Goal: Task Accomplishment & Management: Use online tool/utility

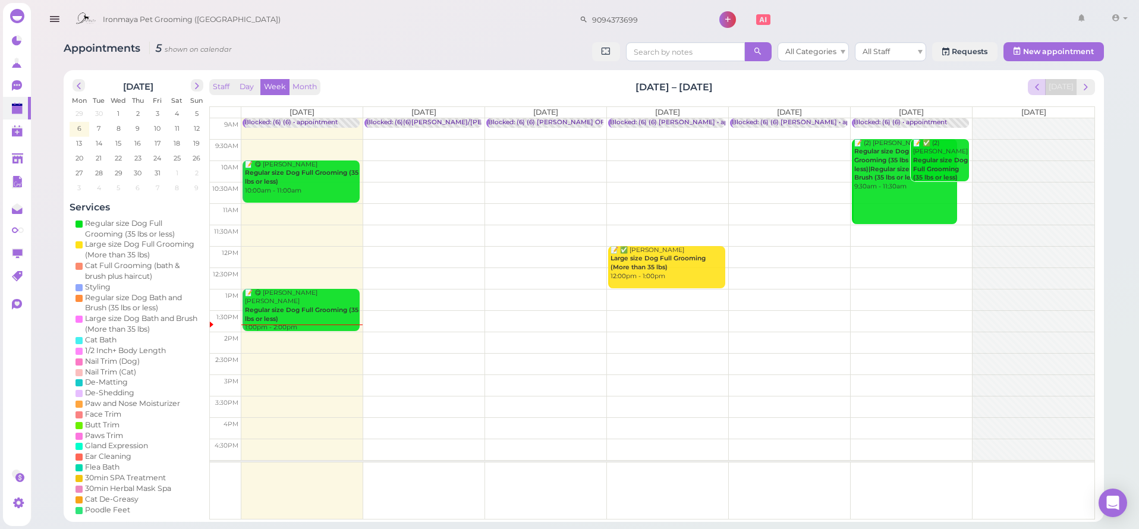
click at [1043, 87] on span "prev" at bounding box center [1037, 86] width 11 height 11
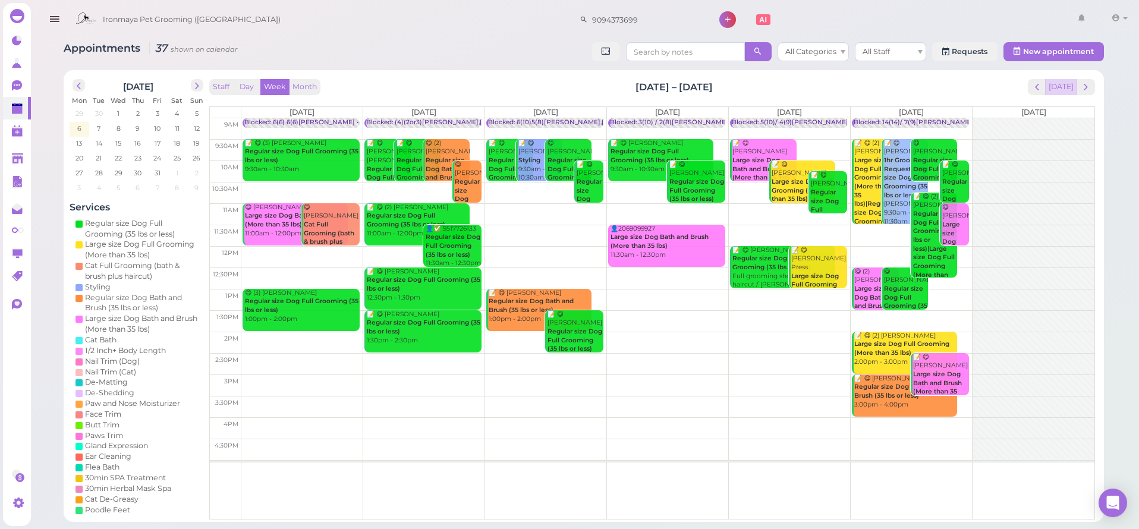
click at [1059, 89] on button "[DATE]" at bounding box center [1062, 87] width 32 height 16
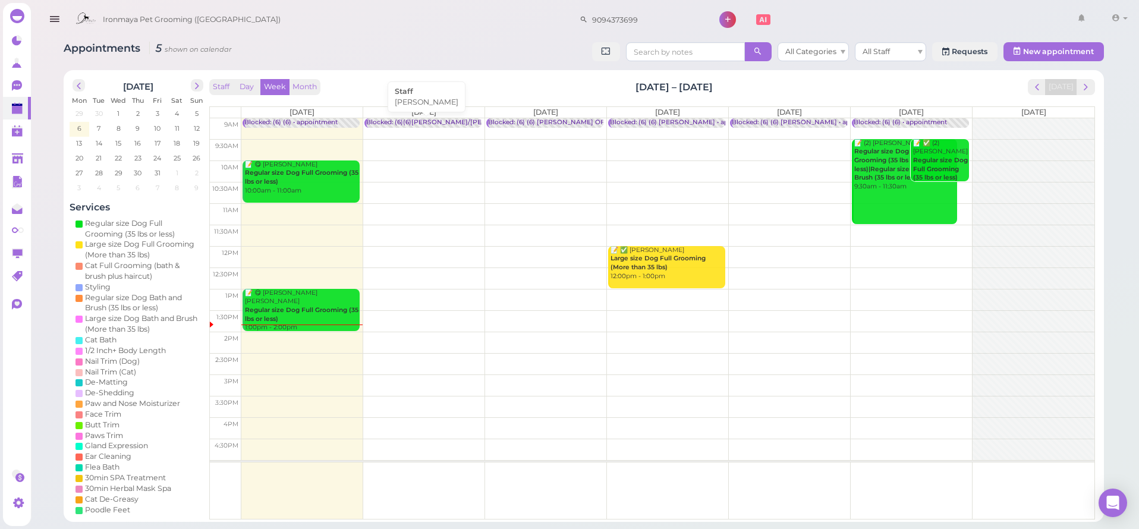
click at [462, 121] on div "Blocked: (6)(6)[PERSON_NAME]/[PERSON_NAME] OFF • [PERSON_NAME]" at bounding box center [485, 122] width 238 height 9
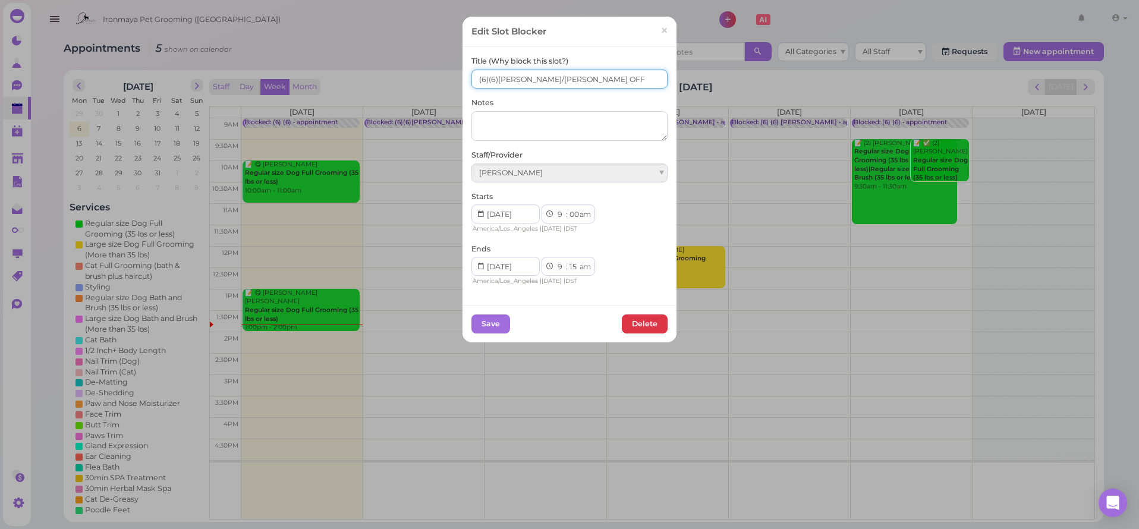
click at [511, 80] on input "(6)(6)[PERSON_NAME]/[PERSON_NAME] OFF" at bounding box center [570, 79] width 196 height 19
type input "(6)(6)[PERSON_NAME],[PERSON_NAME]/[PERSON_NAME] OFF"
click at [487, 322] on button "Save" at bounding box center [491, 324] width 39 height 19
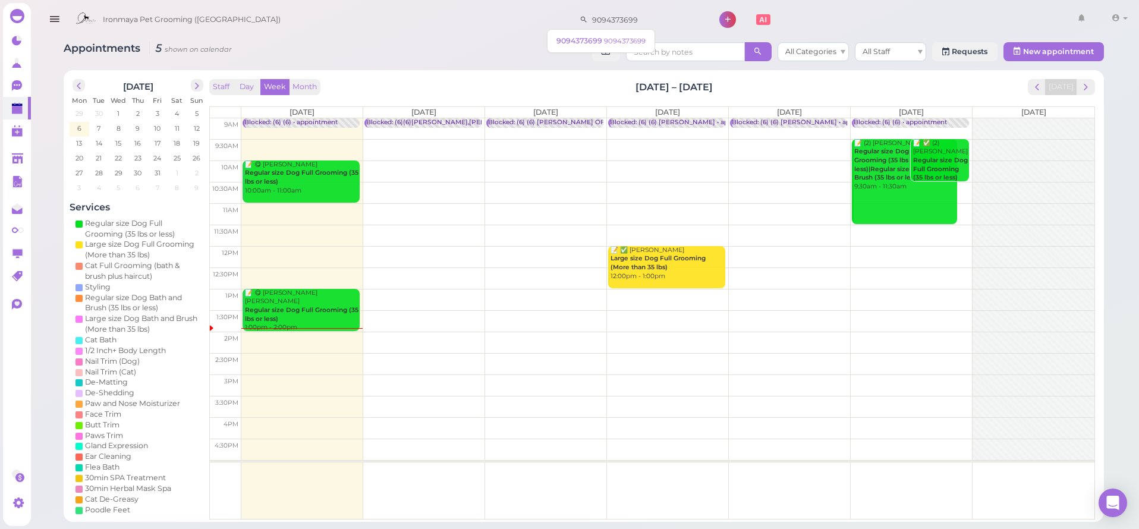
drag, startPoint x: 641, startPoint y: 19, endPoint x: 429, endPoint y: 16, distance: 211.1
click at [429, 16] on div "Ironmaya Pet Grooming ([GEOGRAPHIC_DATA]) 9094373699 1 Account" at bounding box center [601, 20] width 1063 height 34
type input "diamond bar"
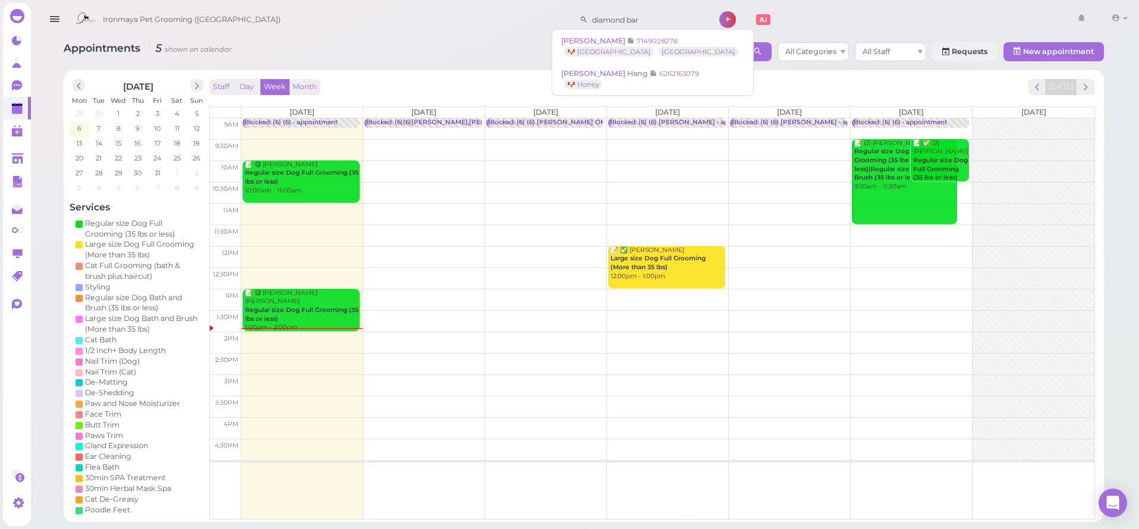
drag, startPoint x: 651, startPoint y: 16, endPoint x: 509, endPoint y: 20, distance: 141.6
click at [509, 20] on div "Ironmaya Pet Grooming ([GEOGRAPHIC_DATA]) diamond bar 1 Account" at bounding box center [601, 20] width 1063 height 34
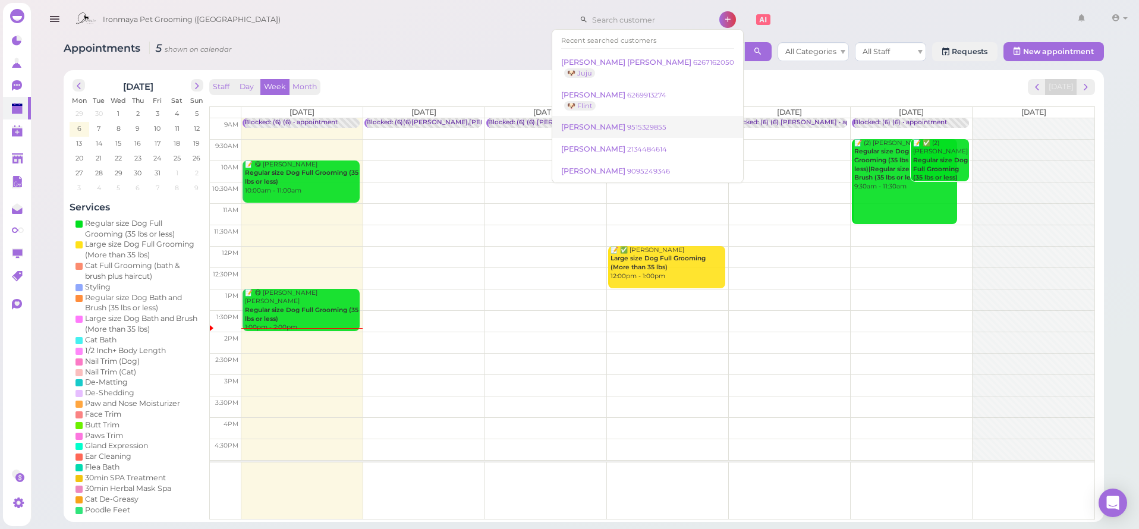
click at [575, 124] on span "[PERSON_NAME]" at bounding box center [594, 127] width 66 height 9
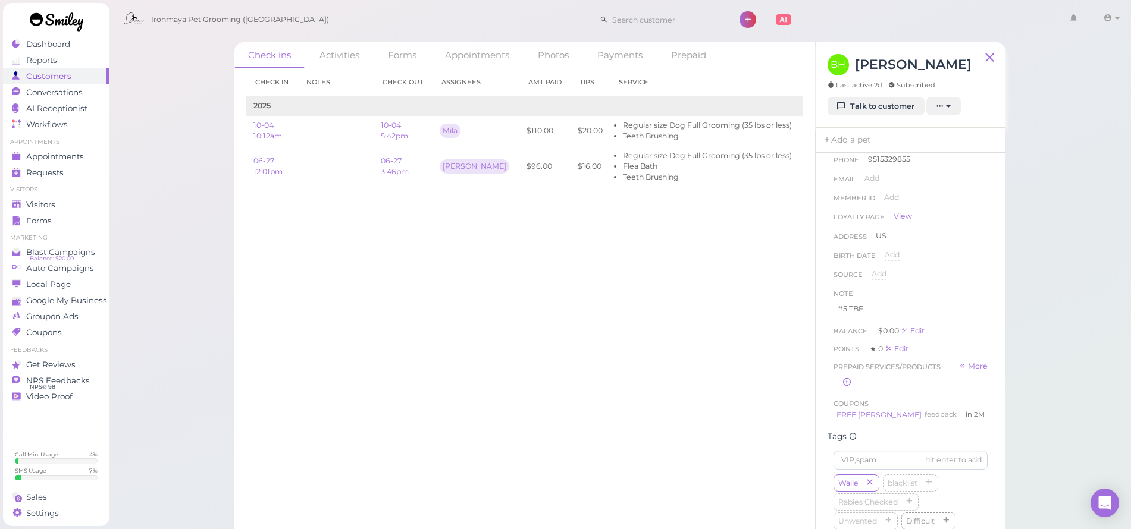
scroll to position [297, 0]
click at [61, 207] on div "Visitors" at bounding box center [55, 205] width 86 height 10
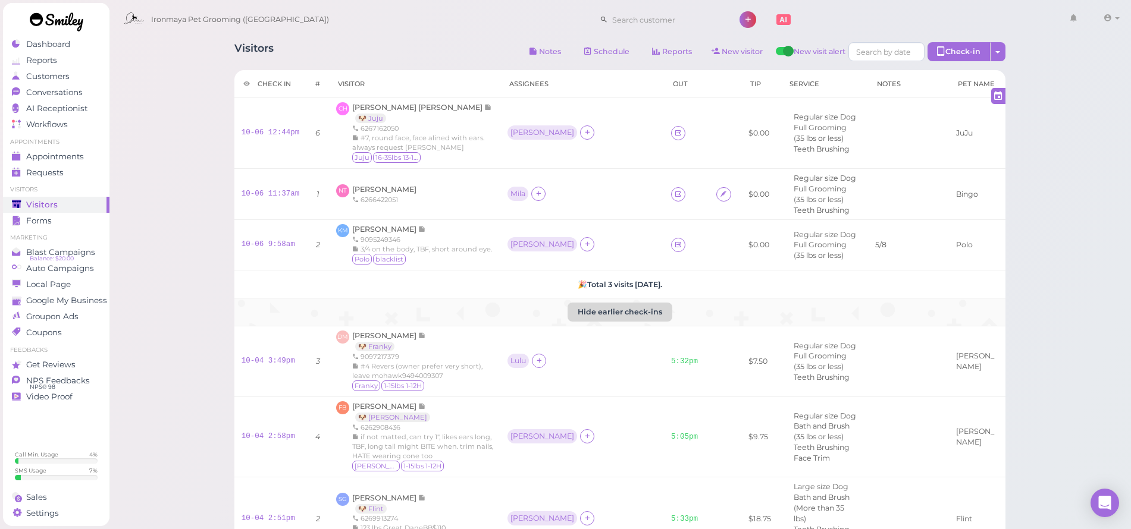
click at [624, 318] on button "Hide earlier check-ins" at bounding box center [619, 312] width 105 height 19
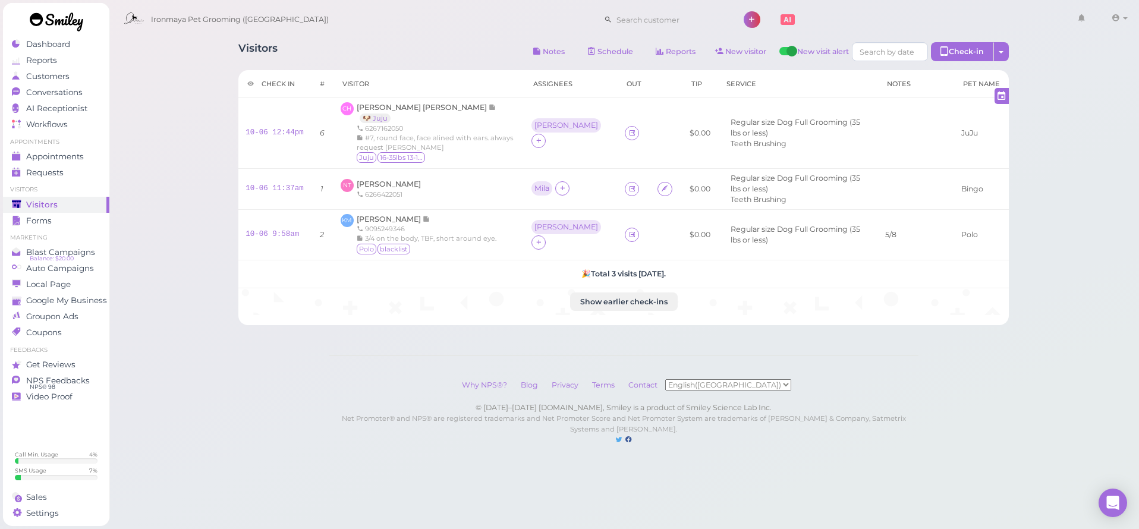
click at [68, 201] on div "Visitors" at bounding box center [55, 205] width 86 height 10
click at [405, 180] on span "[PERSON_NAME]" at bounding box center [389, 184] width 64 height 9
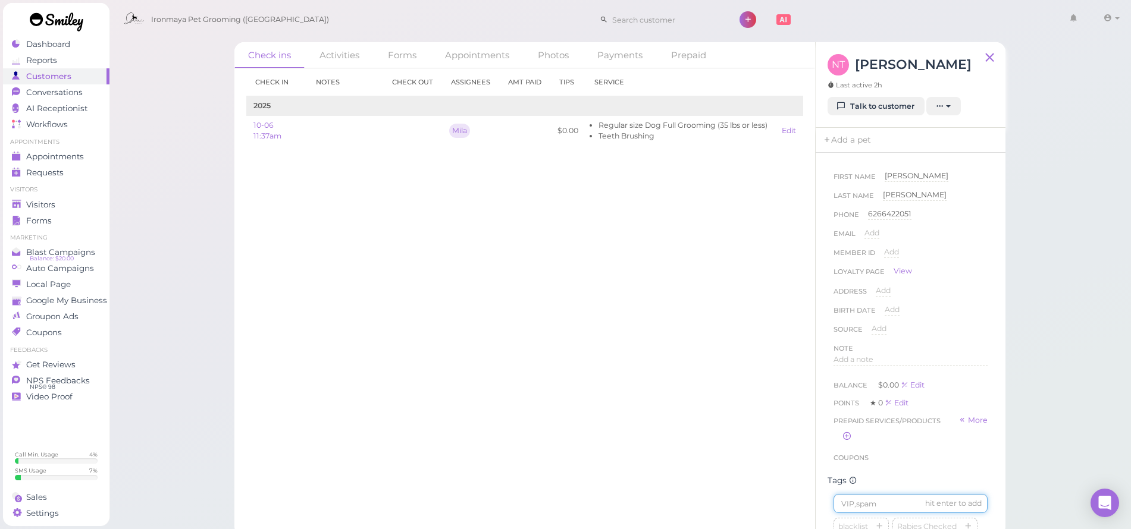
click at [852, 513] on input at bounding box center [910, 503] width 154 height 19
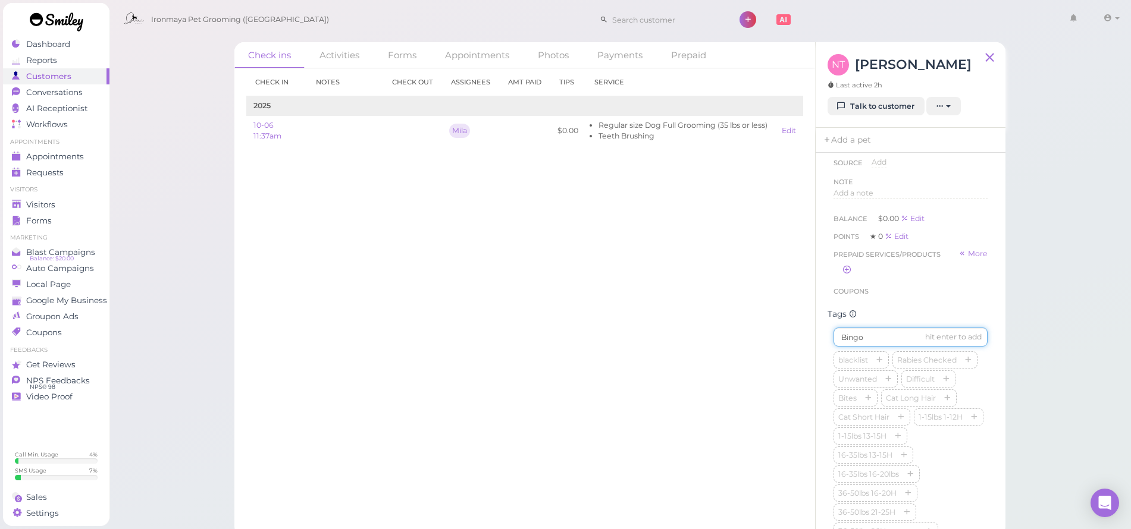
type input "Bingo"
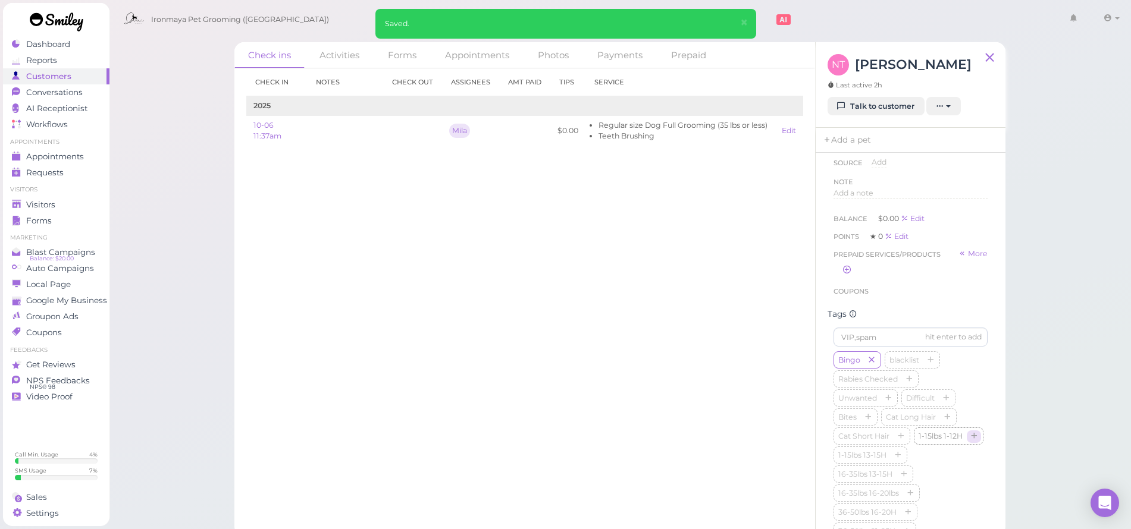
click at [970, 441] on icon "button" at bounding box center [973, 437] width 7 height 8
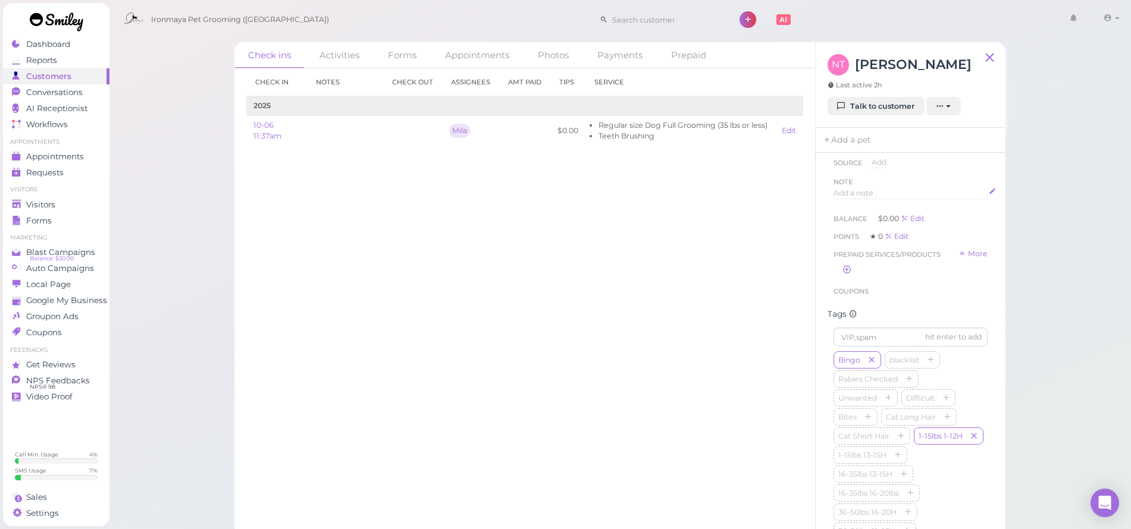
click at [866, 192] on span "Add a note" at bounding box center [853, 193] width 40 height 9
click at [861, 198] on p at bounding box center [910, 197] width 146 height 11
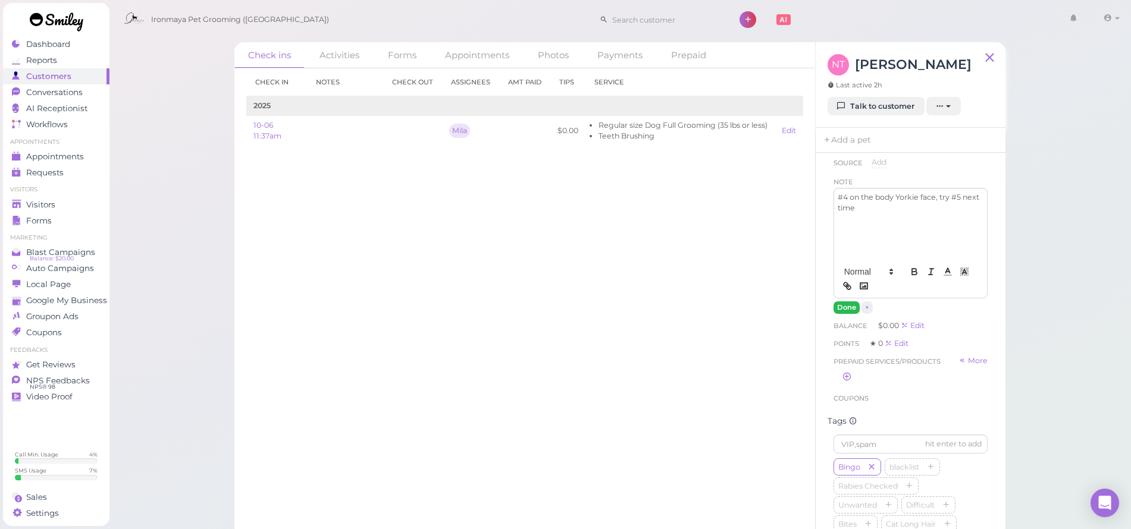
click at [845, 312] on button "Done" at bounding box center [846, 308] width 26 height 12
click at [70, 206] on div "Visitors" at bounding box center [55, 205] width 86 height 10
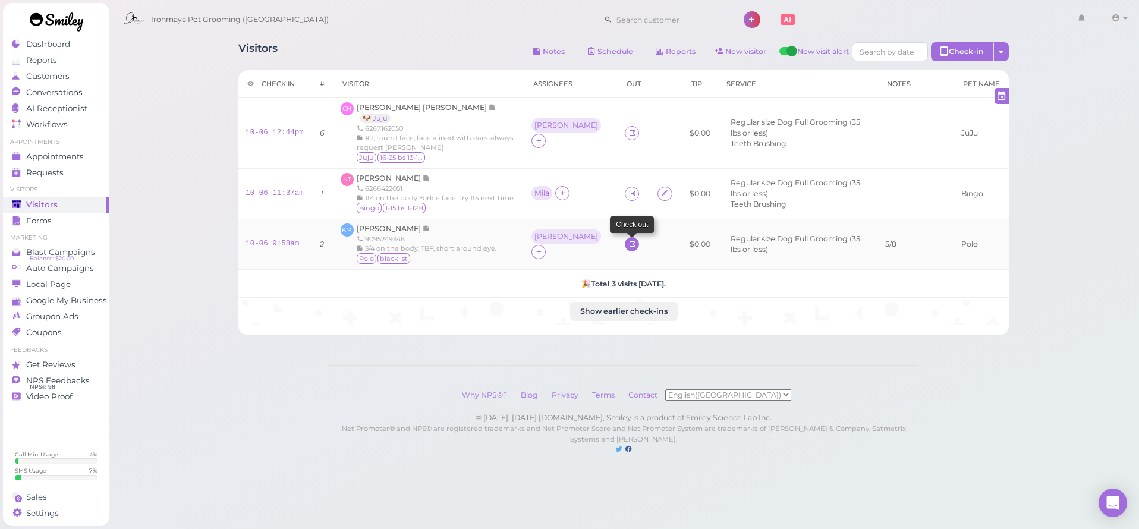
click at [629, 249] on icon at bounding box center [633, 244] width 8 height 9
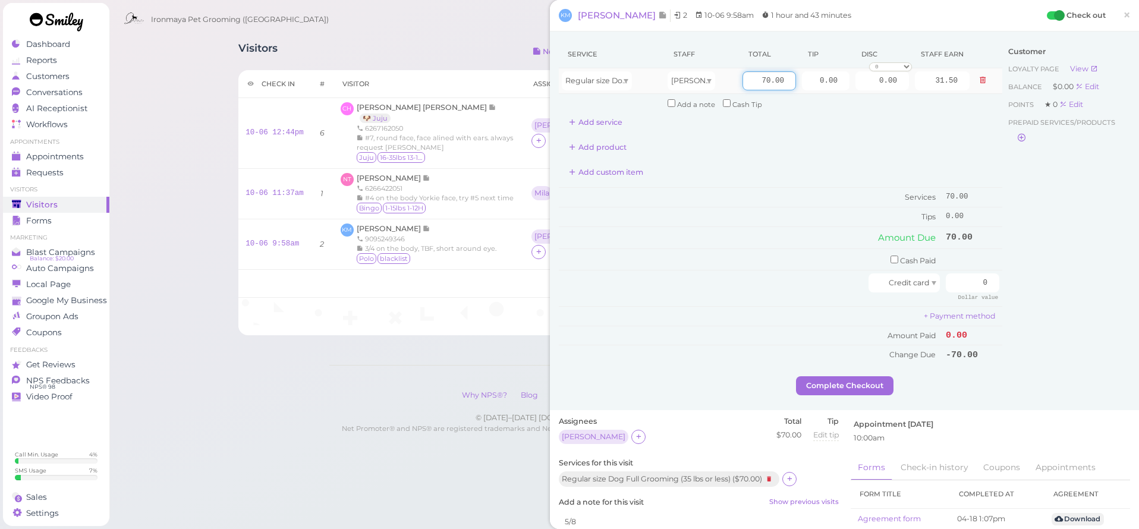
drag, startPoint x: 754, startPoint y: 83, endPoint x: 786, endPoint y: 85, distance: 32.2
click at [786, 85] on input "70.00" at bounding box center [770, 80] width 54 height 19
type input "75"
type input "33.75"
click at [802, 105] on td "Add a note Cash Tip" at bounding box center [819, 103] width 308 height 19
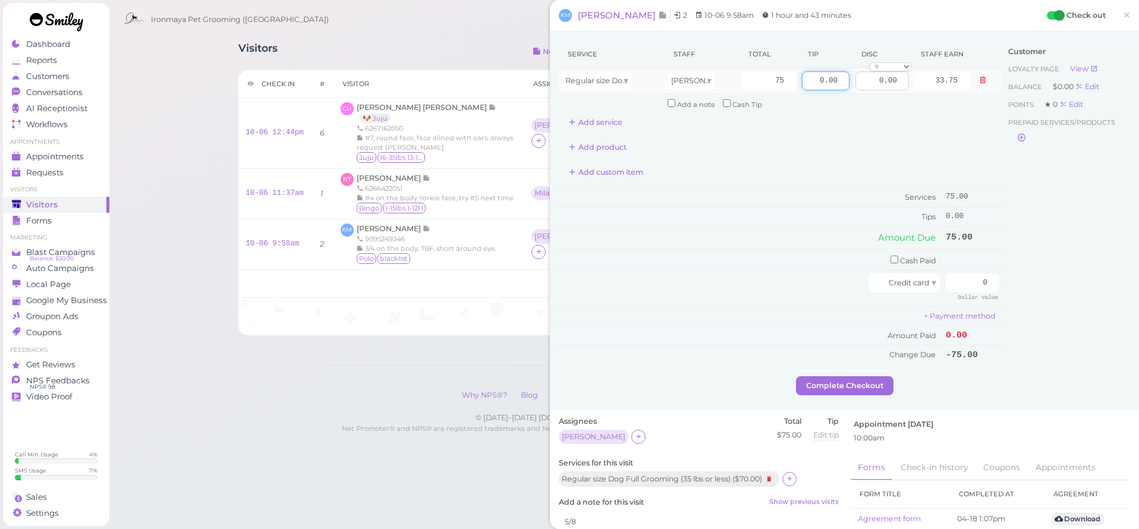
drag, startPoint x: 810, startPoint y: 77, endPoint x: 853, endPoint y: 82, distance: 43.2
click at [853, 82] on tr "Regular size Dog Full Grooming (35 lbs or less) [PERSON_NAME] 75 0.00 0.00 0 10…" at bounding box center [781, 81] width 444 height 26
type input "20"
click at [928, 179] on div "Service Staff Total Tip Disc Staff earn Regular size Dog Full Grooming (35 lbs …" at bounding box center [781, 202] width 444 height 324
click at [891, 256] on input "checkbox" at bounding box center [895, 260] width 8 height 8
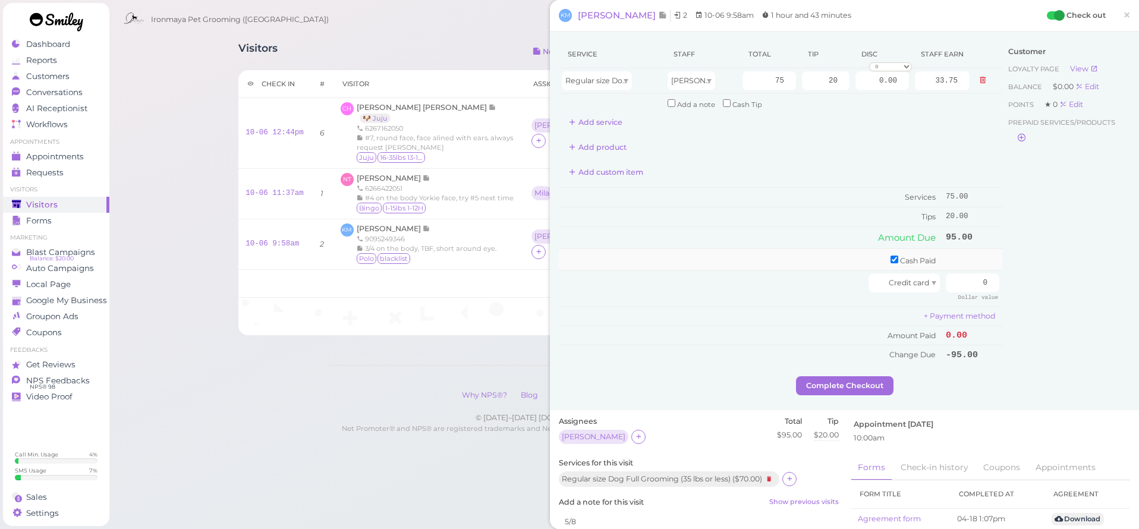
checkbox input "true"
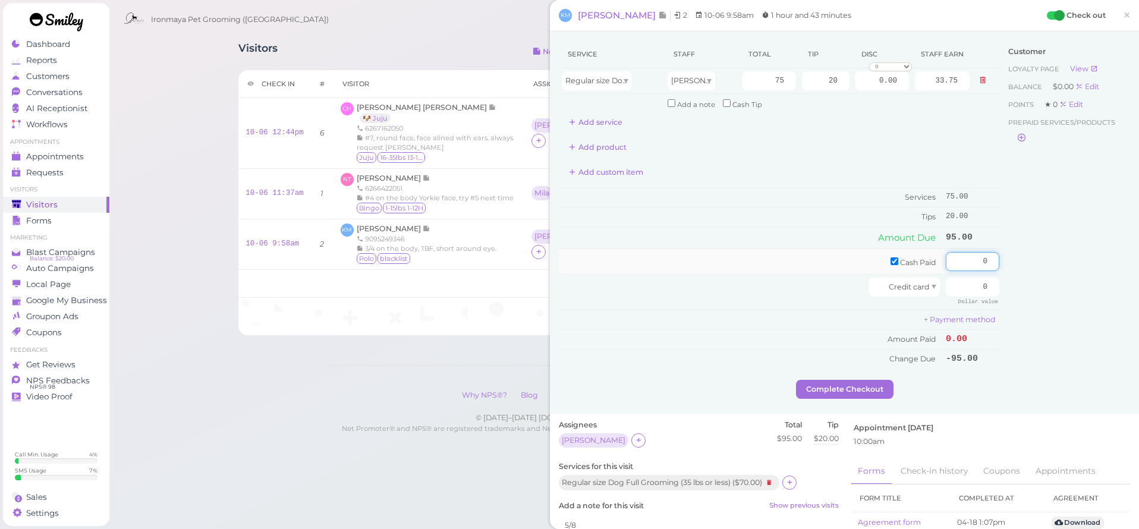
click at [959, 258] on input "0" at bounding box center [973, 261] width 54 height 19
type input "20"
click at [965, 280] on input "0" at bounding box center [973, 287] width 54 height 19
click at [998, 290] on div "Service Staff Total Tip Disc Staff earn Regular size Dog Full Grooming (35 lbs …" at bounding box center [845, 210] width 572 height 340
type input "75"
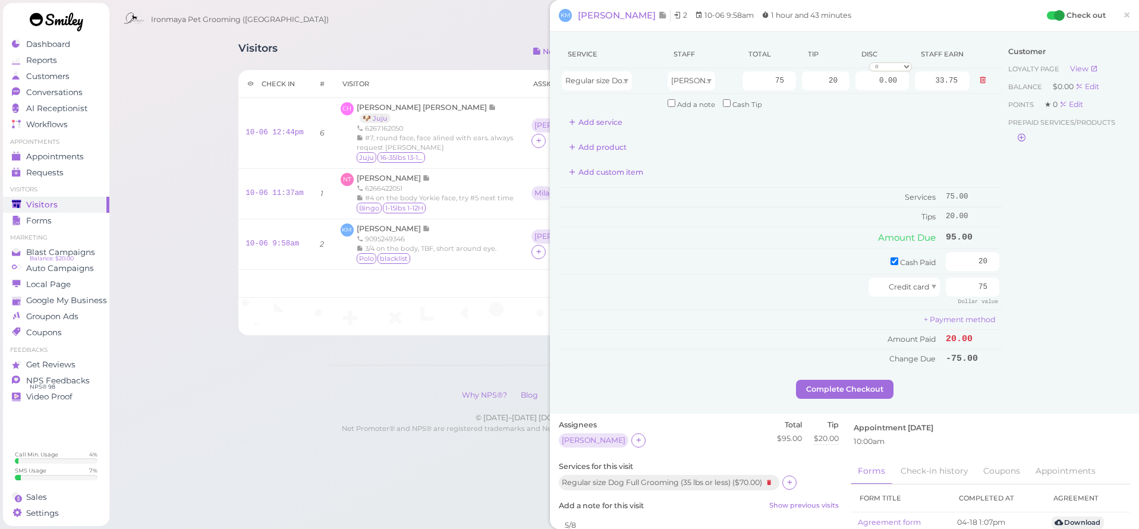
click at [1087, 241] on div "Customer Loyalty page View Balance $0.00 Edit Points ★ 0 Edit Prepaid services/…" at bounding box center [1067, 210] width 128 height 340
click at [874, 385] on button "Complete Checkout" at bounding box center [845, 389] width 98 height 19
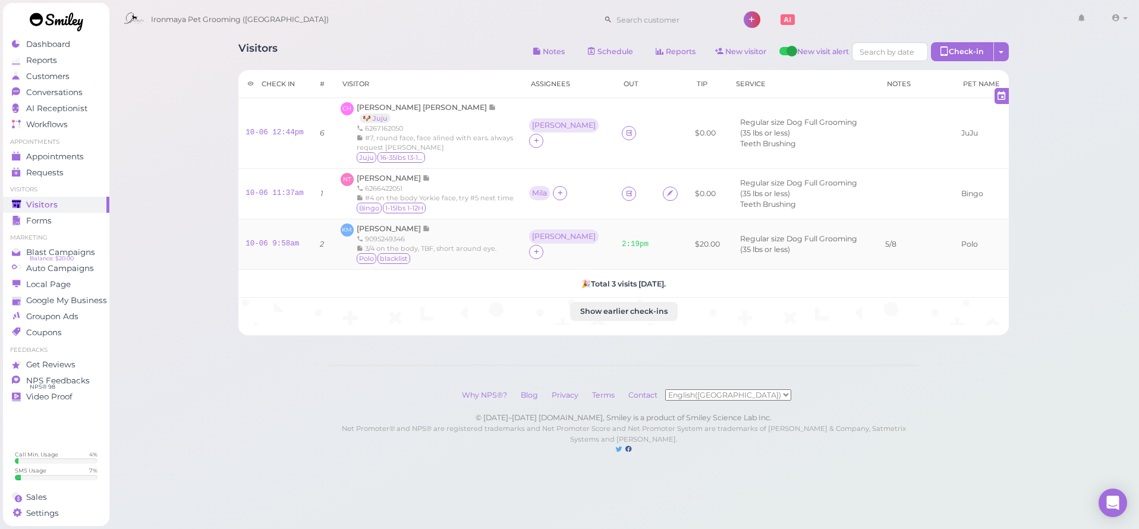
click at [832, 253] on li "Regular size Dog Full Grooming (35 lbs or less)" at bounding box center [804, 244] width 134 height 21
click at [379, 197] on span "#4 on the body Yorkie face, try #5 next time" at bounding box center [439, 198] width 149 height 8
click at [382, 187] on div "6266422051" at bounding box center [435, 189] width 157 height 10
click at [68, 42] on link at bounding box center [56, 23] width 107 height 41
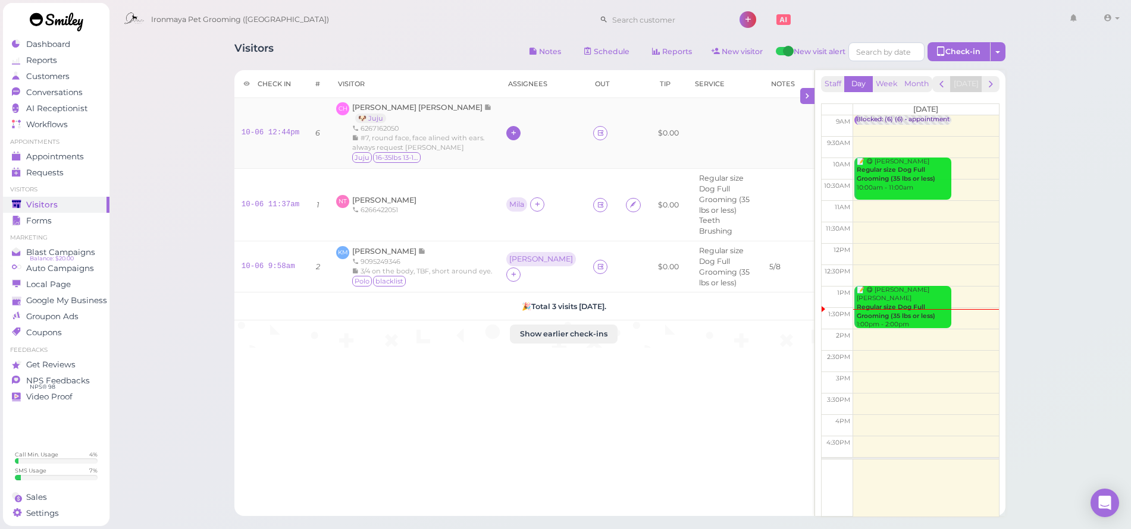
click at [510, 134] on icon at bounding box center [514, 132] width 8 height 9
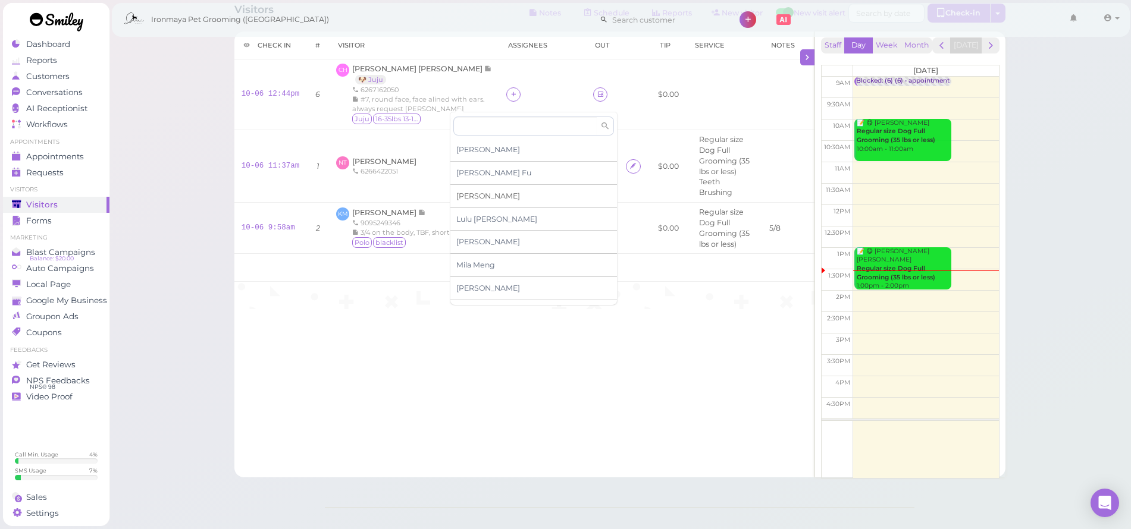
click at [475, 189] on div "[PERSON_NAME]" at bounding box center [533, 196] width 167 height 23
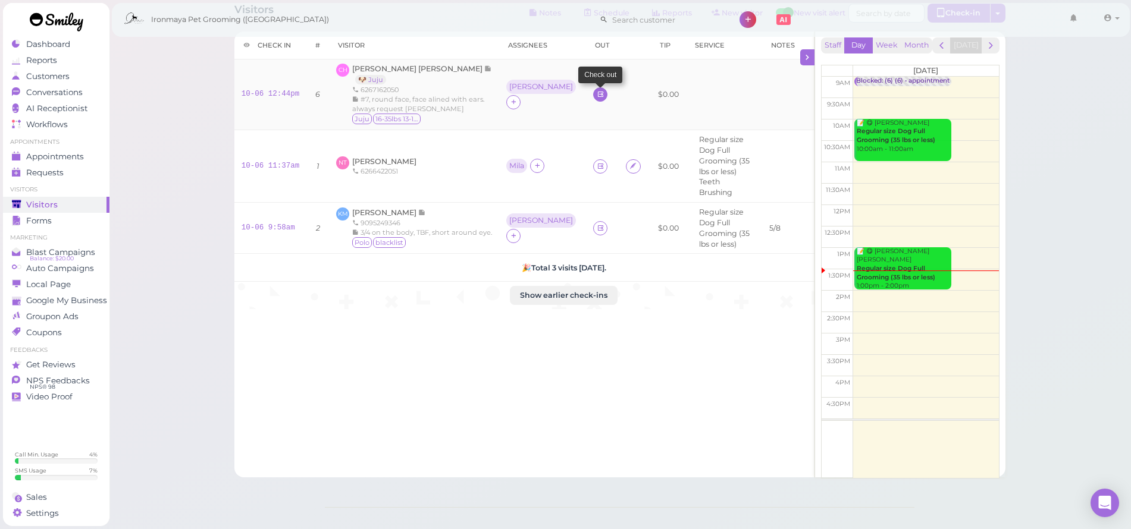
click at [597, 99] on icon at bounding box center [601, 94] width 8 height 9
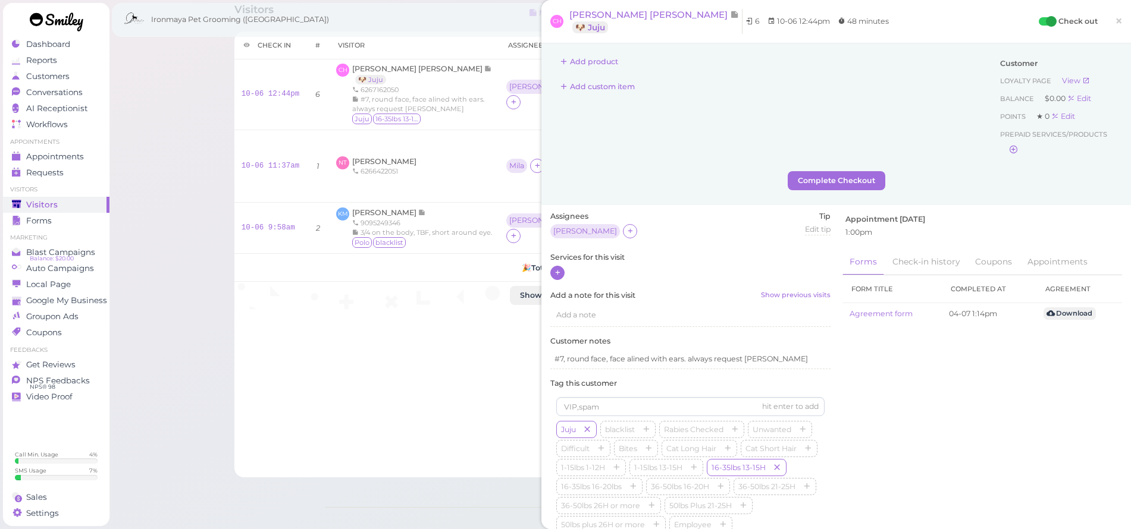
click at [561, 272] on div at bounding box center [557, 273] width 14 height 14
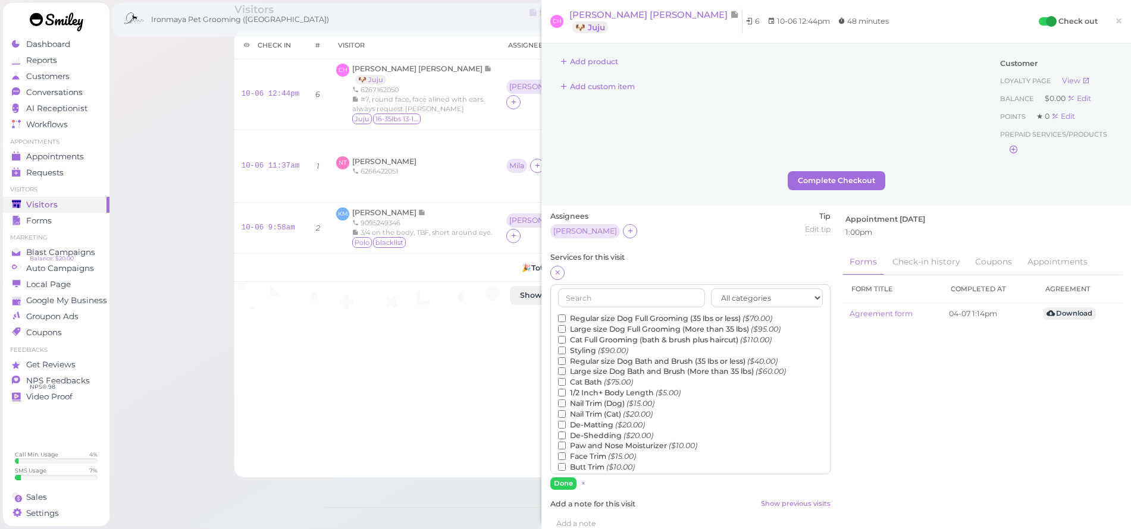
click at [588, 315] on label "Regular size Dog Full Grooming (35 lbs or less) ($70.00)" at bounding box center [665, 318] width 214 height 11
click at [566, 315] on input "Regular size Dog Full Grooming (35 lbs or less) ($70.00)" at bounding box center [562, 319] width 8 height 8
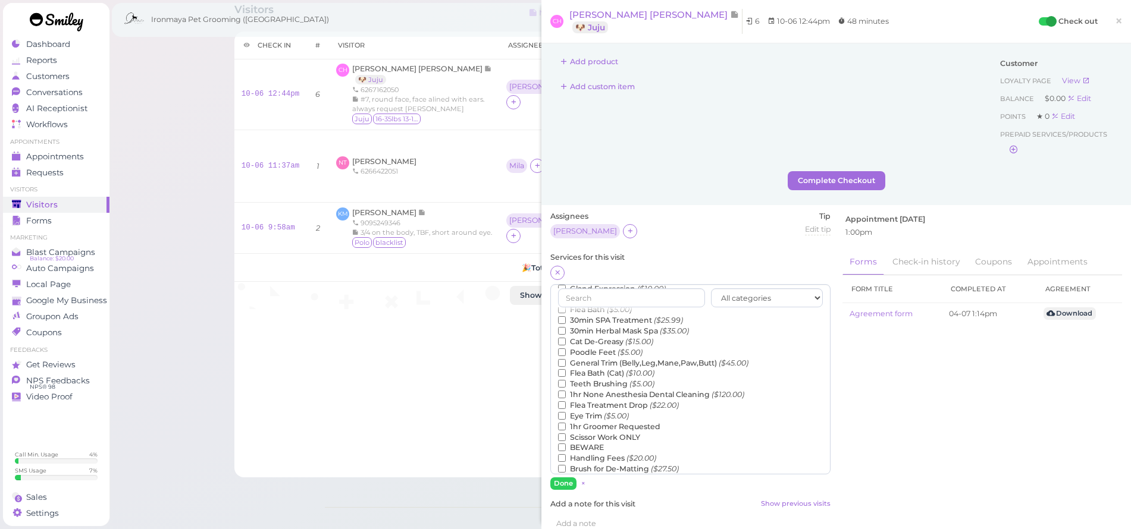
scroll to position [96, 0]
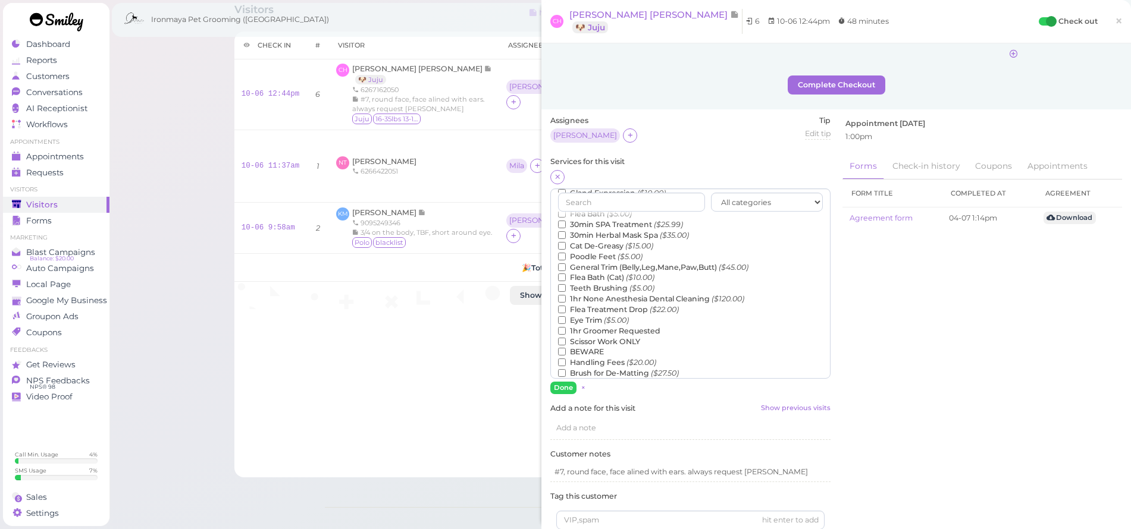
click at [586, 283] on label "Teeth Brushing ($5.00)" at bounding box center [606, 288] width 96 height 11
click at [566, 284] on input "Teeth Brushing ($5.00)" at bounding box center [562, 288] width 8 height 8
click at [573, 387] on button "Done" at bounding box center [563, 388] width 26 height 12
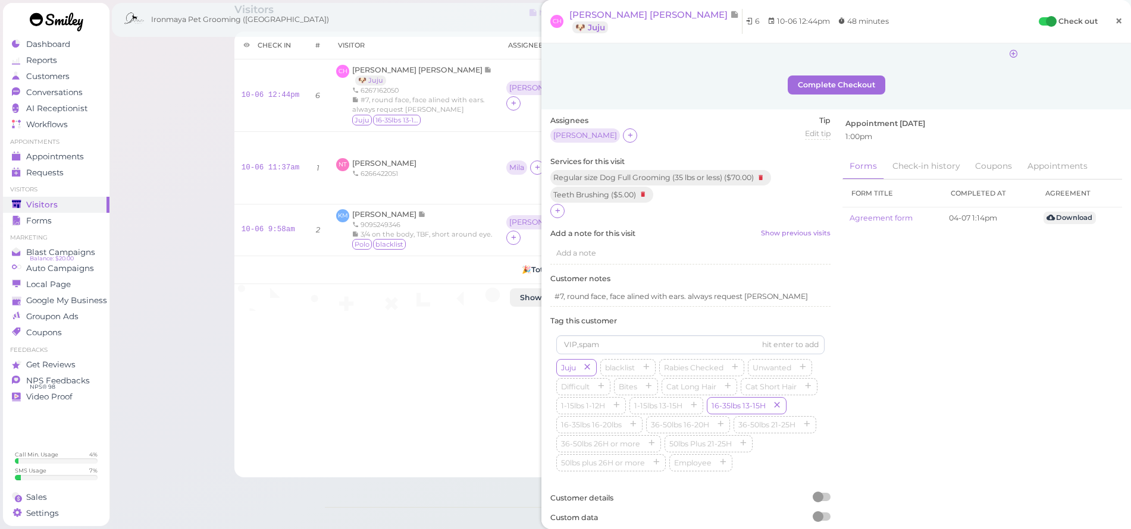
click at [1115, 20] on span "×" at bounding box center [1119, 20] width 8 height 17
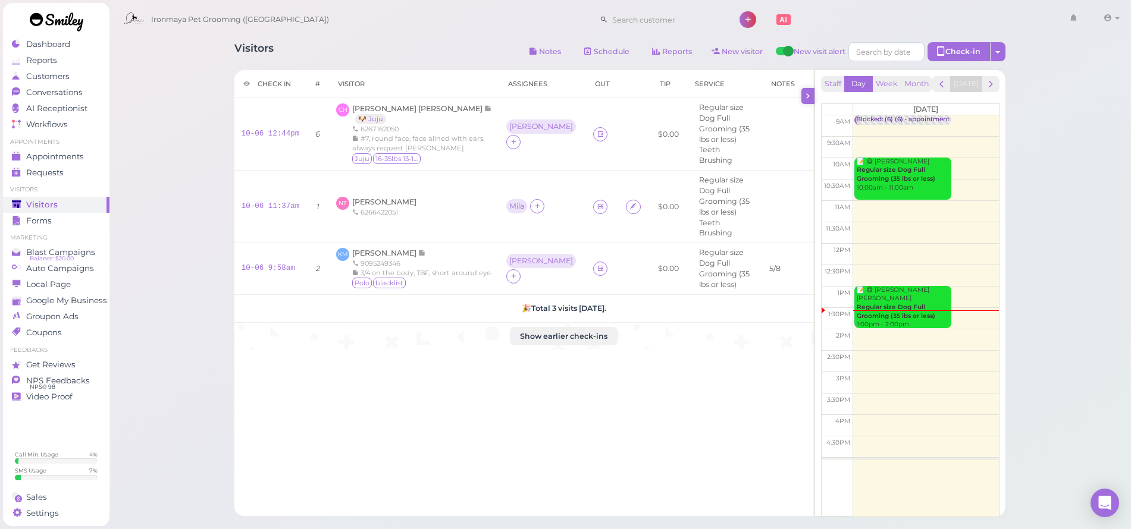
click at [812, 98] on icon at bounding box center [807, 96] width 11 height 12
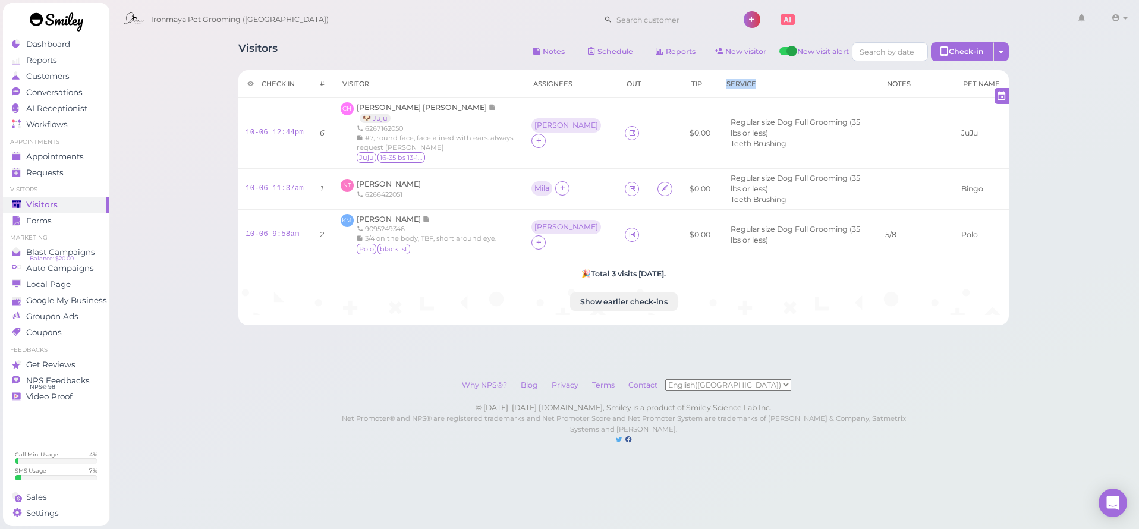
drag, startPoint x: 682, startPoint y: 84, endPoint x: 716, endPoint y: 84, distance: 33.9
click at [718, 84] on th "Service" at bounding box center [798, 84] width 161 height 28
drag, startPoint x: 682, startPoint y: 83, endPoint x: 714, endPoint y: 90, distance: 32.9
click at [718, 90] on th "Service" at bounding box center [798, 84] width 161 height 28
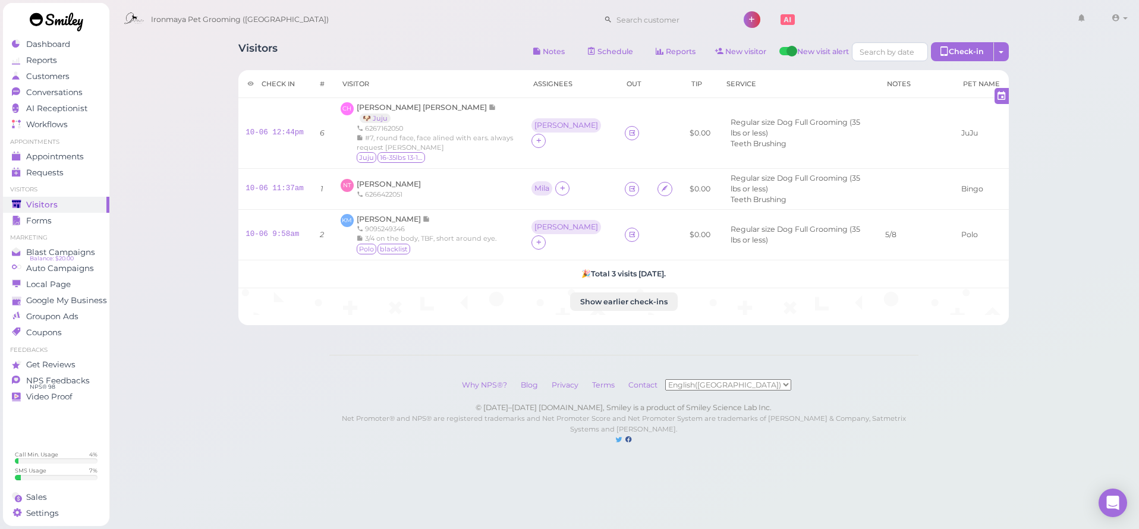
click at [720, 81] on th "Service" at bounding box center [798, 84] width 161 height 28
drag, startPoint x: 523, startPoint y: 80, endPoint x: 565, endPoint y: 87, distance: 42.9
click at [565, 87] on th "Assignees" at bounding box center [571, 84] width 93 height 28
drag, startPoint x: 582, startPoint y: 80, endPoint x: 608, endPoint y: 93, distance: 28.5
click at [608, 93] on tr "Check in # Visitor Assignees Out Tip Service Notes Pet Name" at bounding box center [623, 84] width 771 height 28
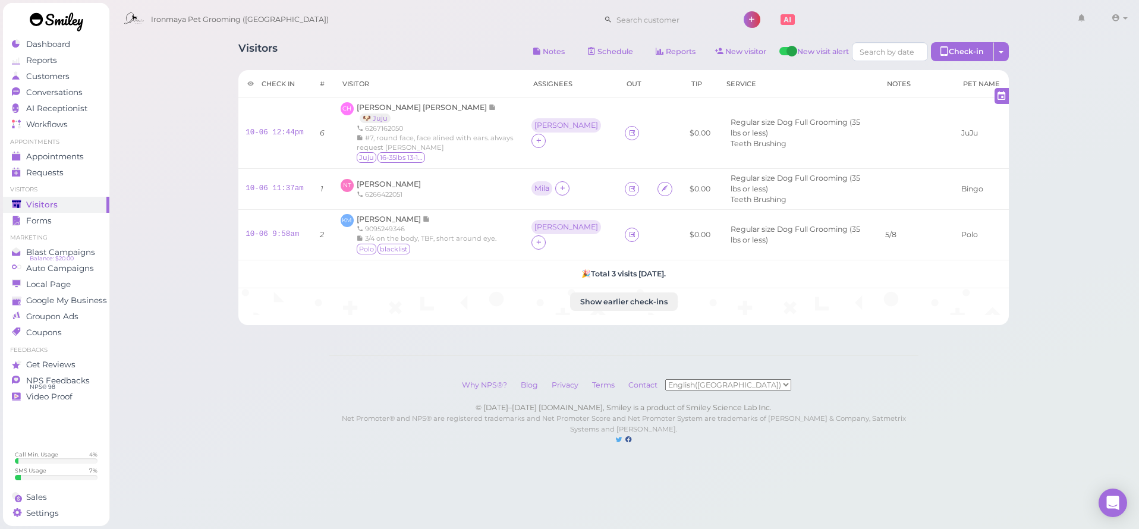
click at [651, 85] on th at bounding box center [667, 84] width 32 height 28
click at [718, 84] on th "Service" at bounding box center [798, 84] width 161 height 28
drag, startPoint x: 696, startPoint y: 84, endPoint x: 713, endPoint y: 87, distance: 17.5
click at [718, 87] on th "Service" at bounding box center [798, 84] width 161 height 28
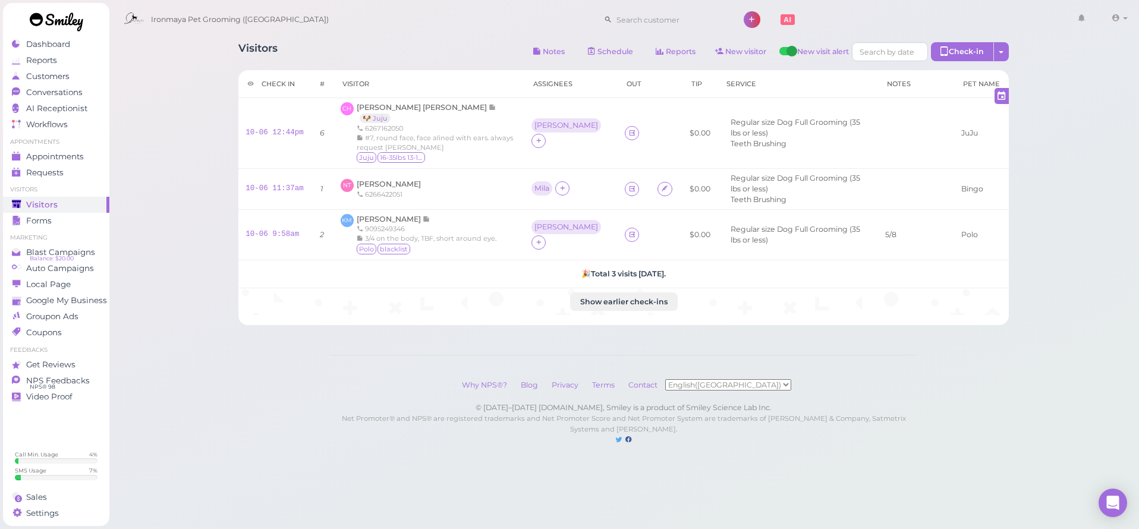
click at [660, 32] on div at bounding box center [662, 20] width 131 height 34
click at [423, 17] on div "Ironmaya Pet Grooming (San Dimas) 1 Account" at bounding box center [625, 20] width 1015 height 34
